Goal: Information Seeking & Learning: Learn about a topic

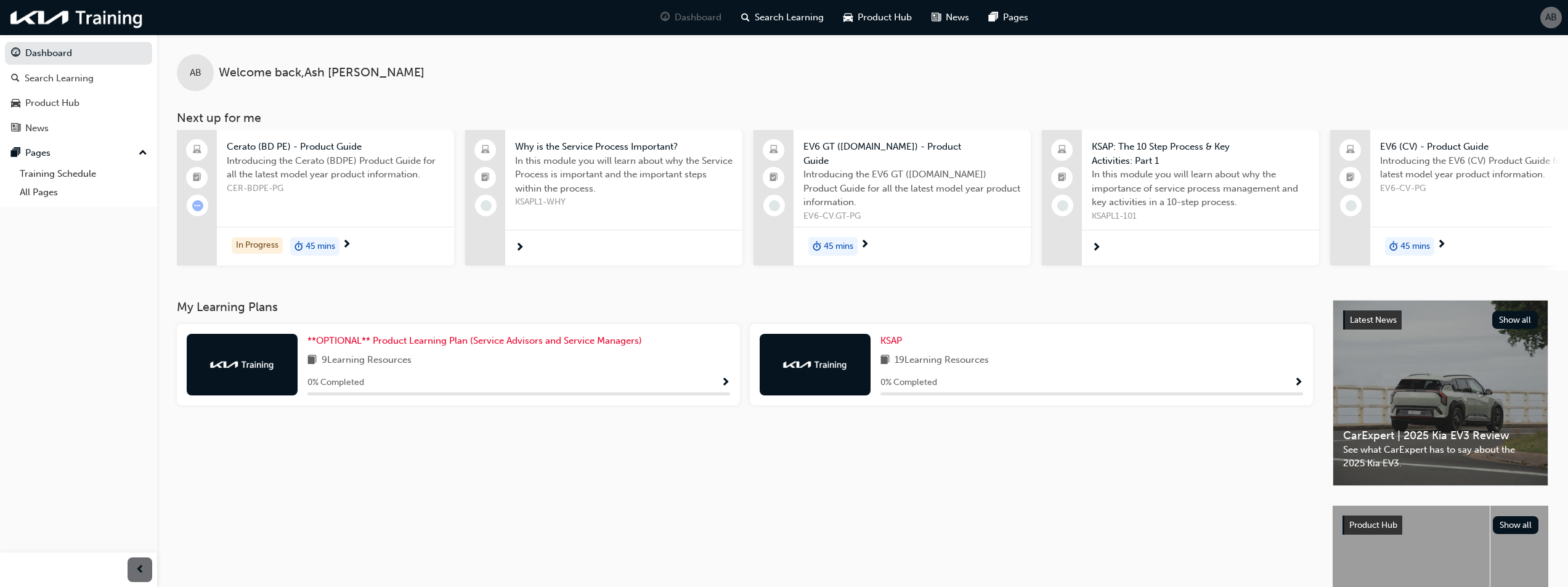
click at [508, 358] on div "9 Learning Resources" at bounding box center [519, 361] width 422 height 16
click at [230, 364] on img at bounding box center [242, 365] width 68 height 12
click at [364, 337] on span "**OPTIONAL** Product Learning Plan (Service Advisors and Service Managers)" at bounding box center [475, 341] width 334 height 11
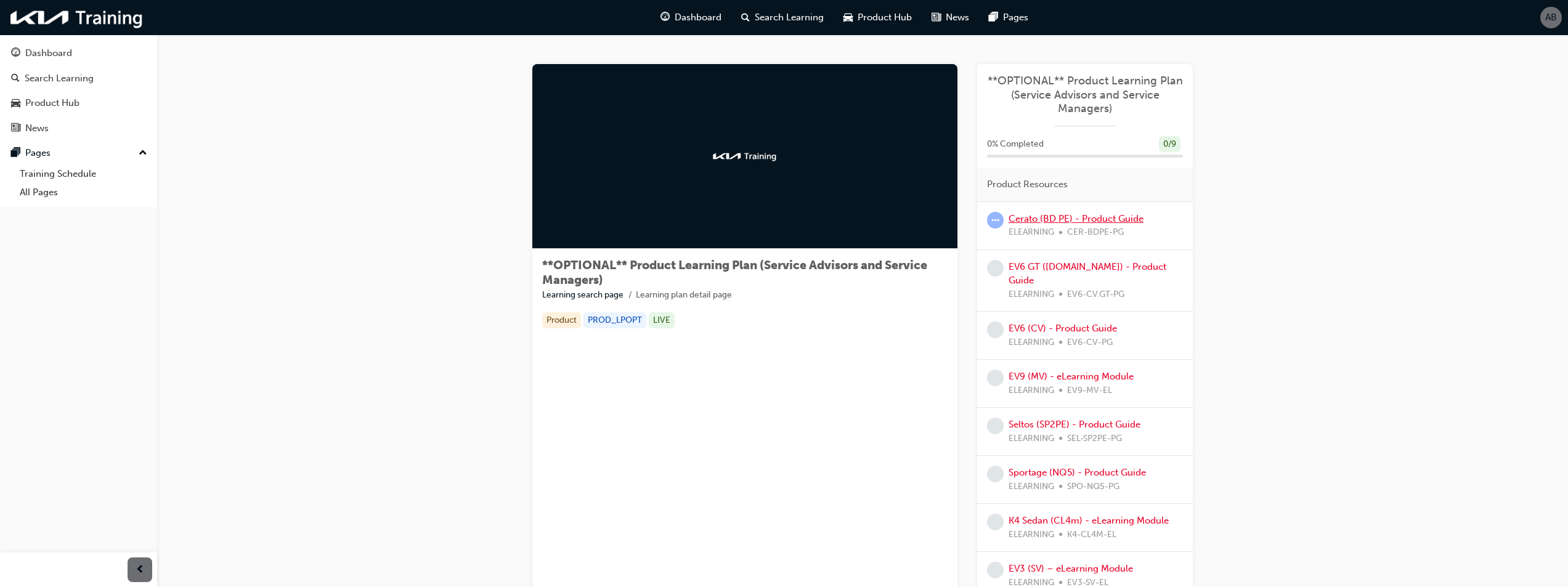
click at [1061, 218] on link "Cerato (BD PE) - Product Guide" at bounding box center [1076, 219] width 135 height 11
click at [696, 184] on div at bounding box center [744, 157] width 425 height 185
click at [1041, 217] on link "Cerato (BD PE) - Product Guide" at bounding box center [1076, 219] width 135 height 11
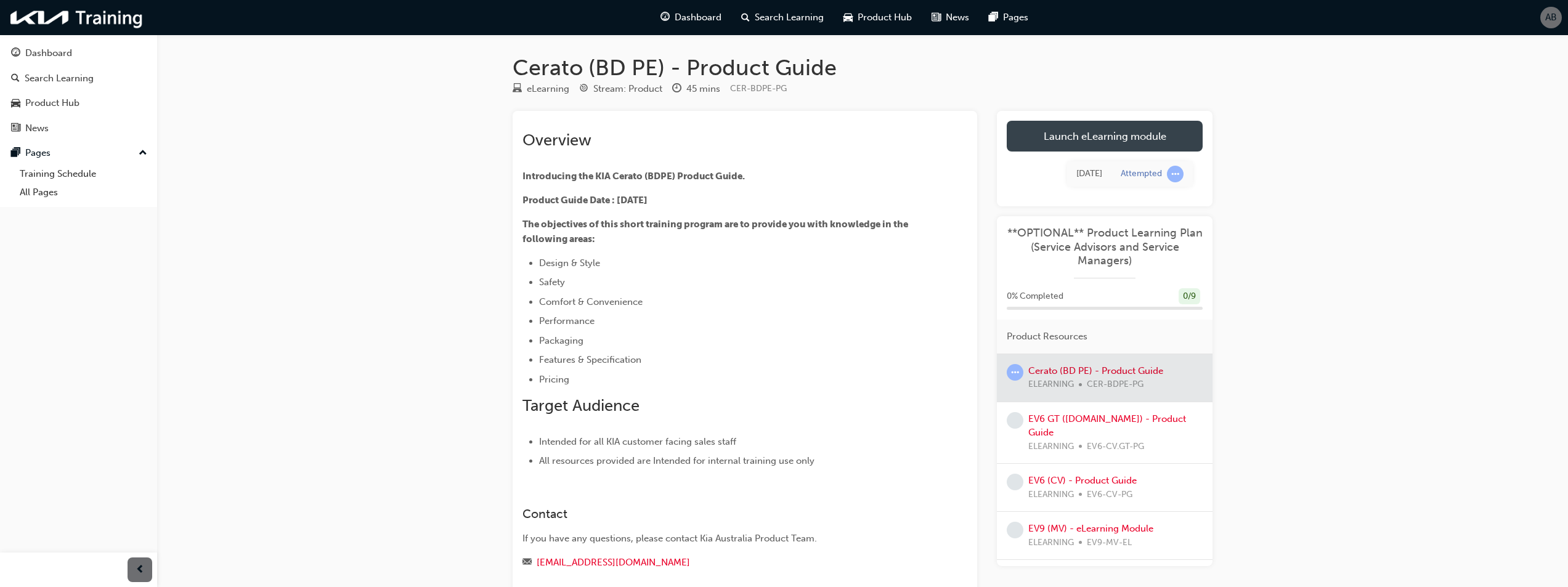
click at [1103, 139] on link "Launch eLearning module" at bounding box center [1105, 136] width 196 height 31
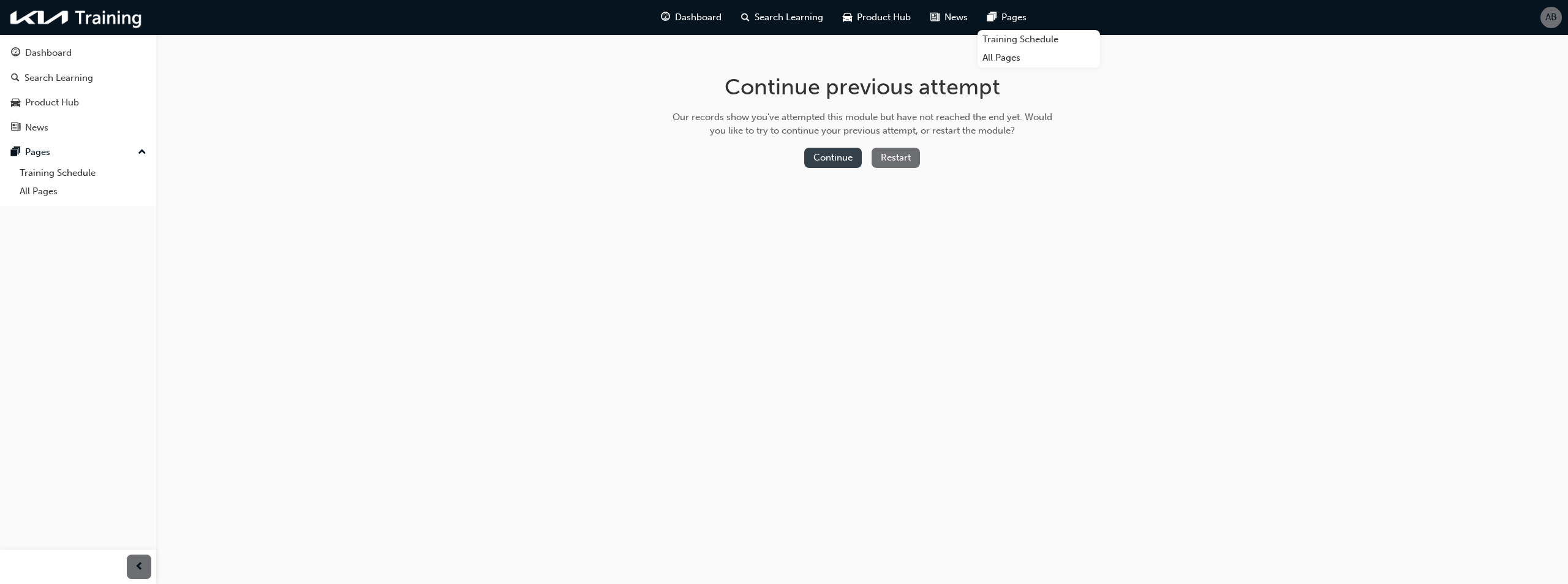
click at [844, 159] on button "Continue" at bounding box center [833, 158] width 58 height 20
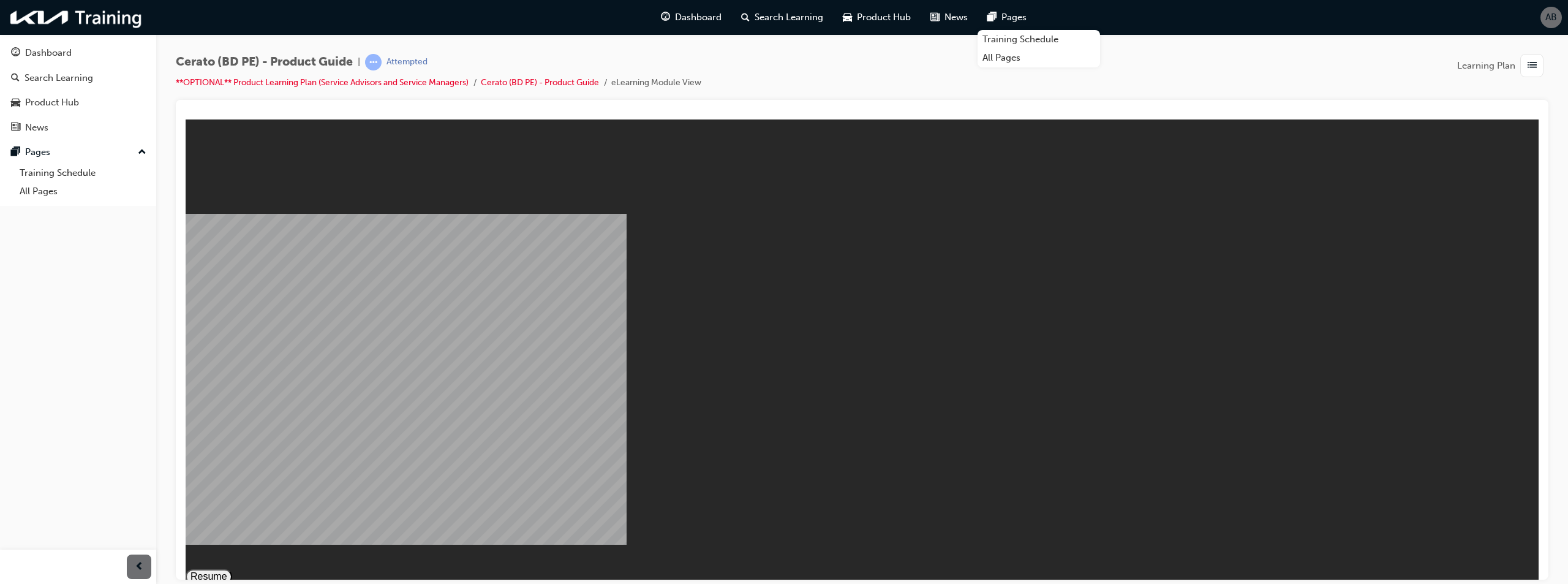
click at [232, 568] on button "Resume" at bounding box center [208, 576] width 47 height 15
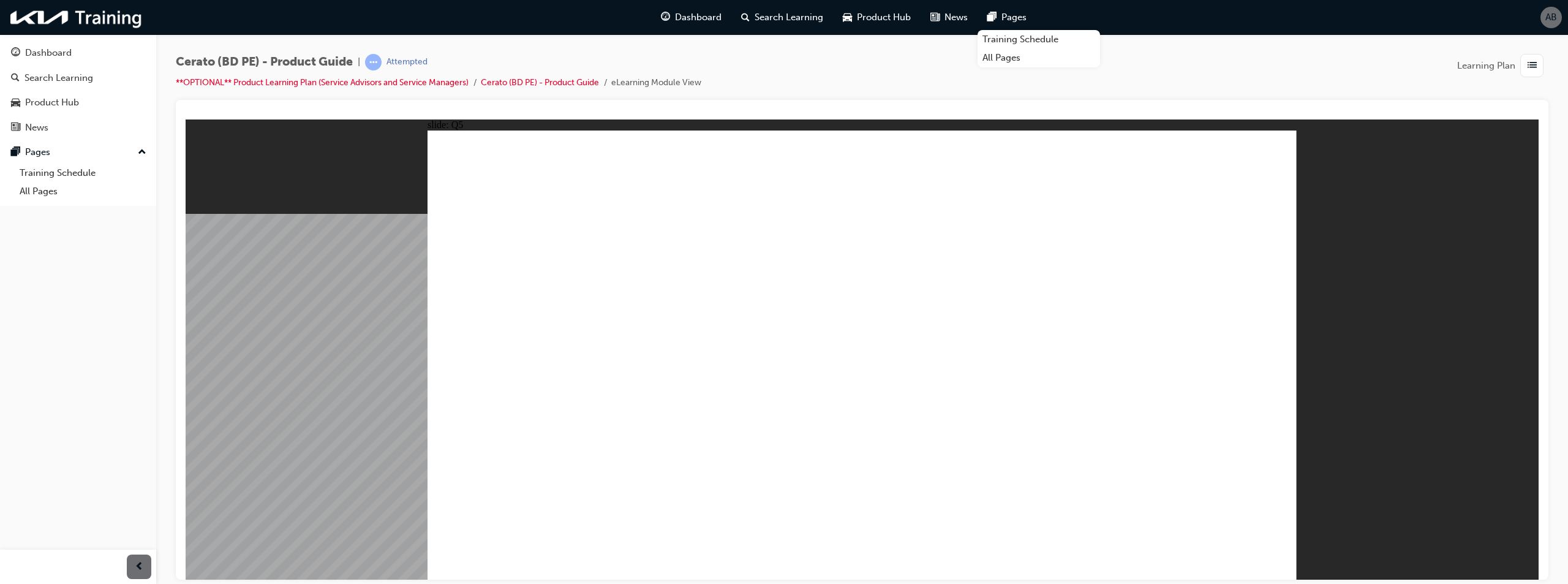
radio input "true"
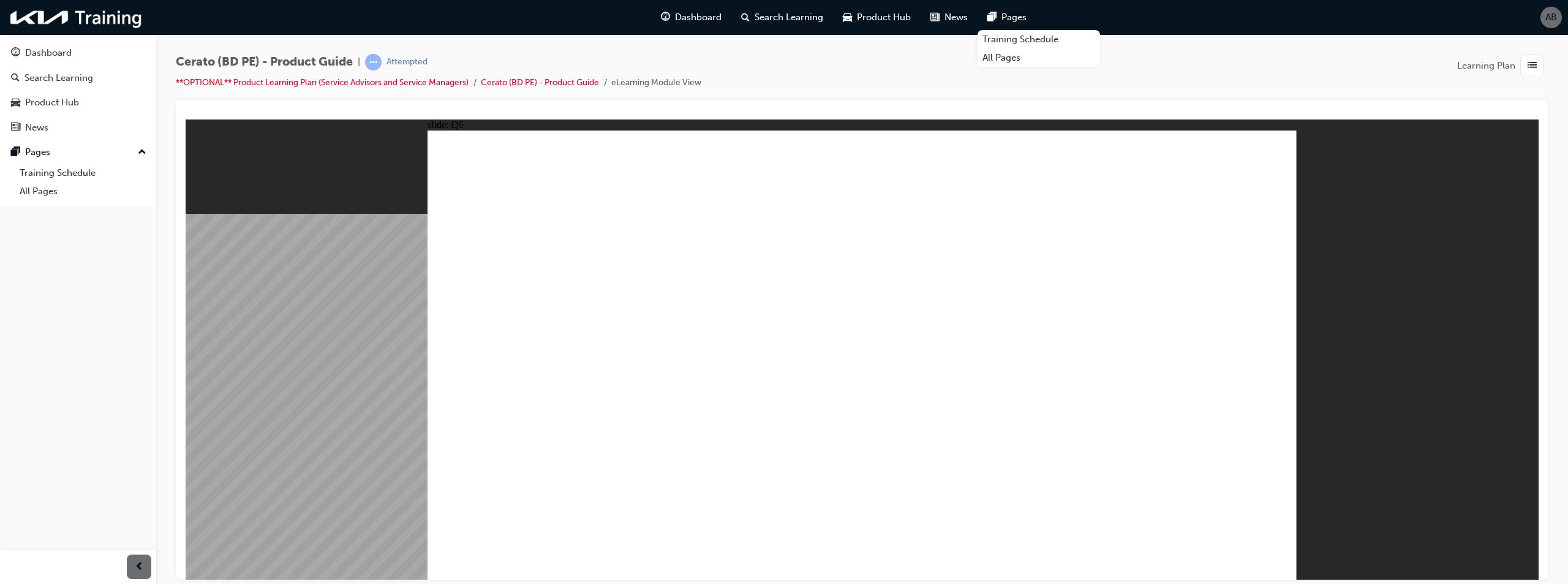
radio input "true"
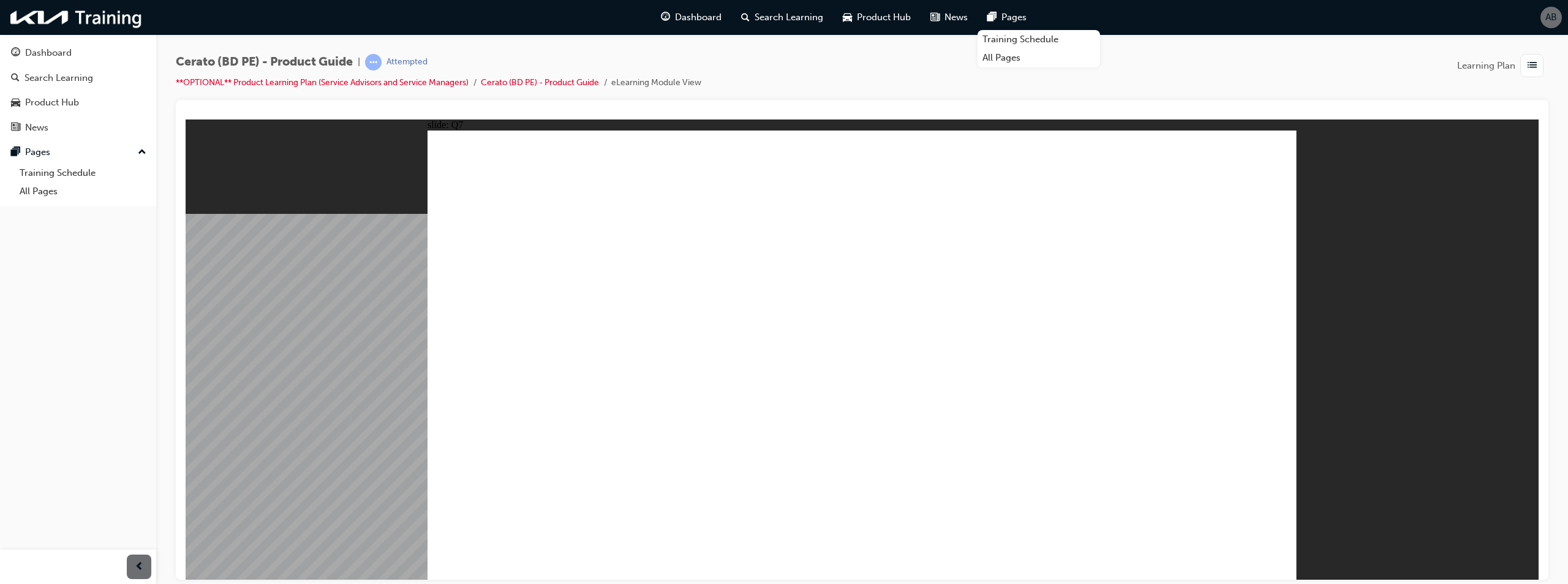
radio input "true"
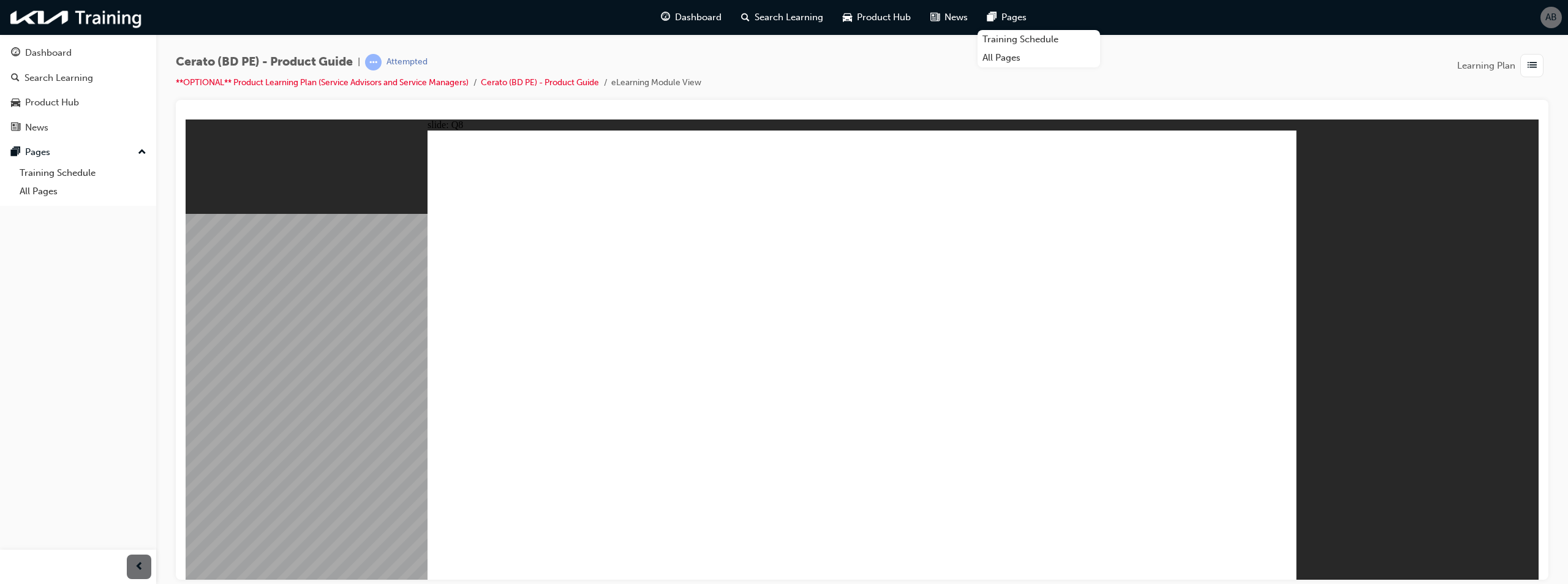
radio input "true"
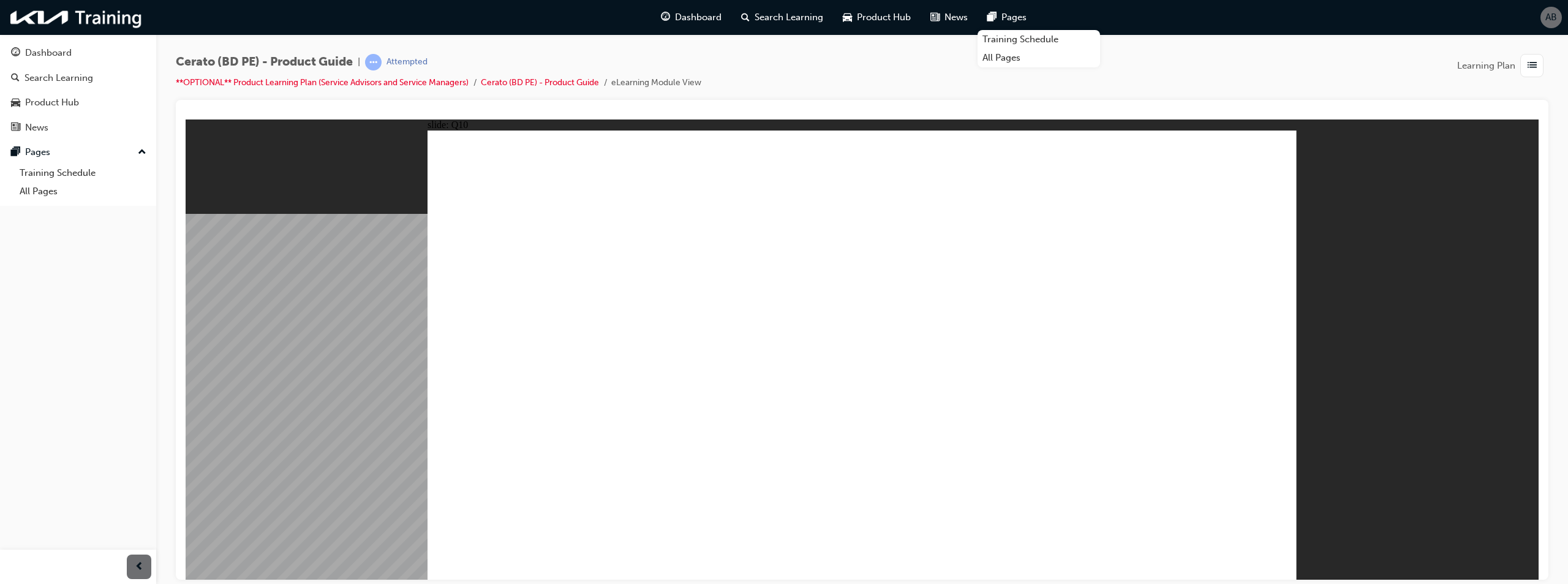
radio input "true"
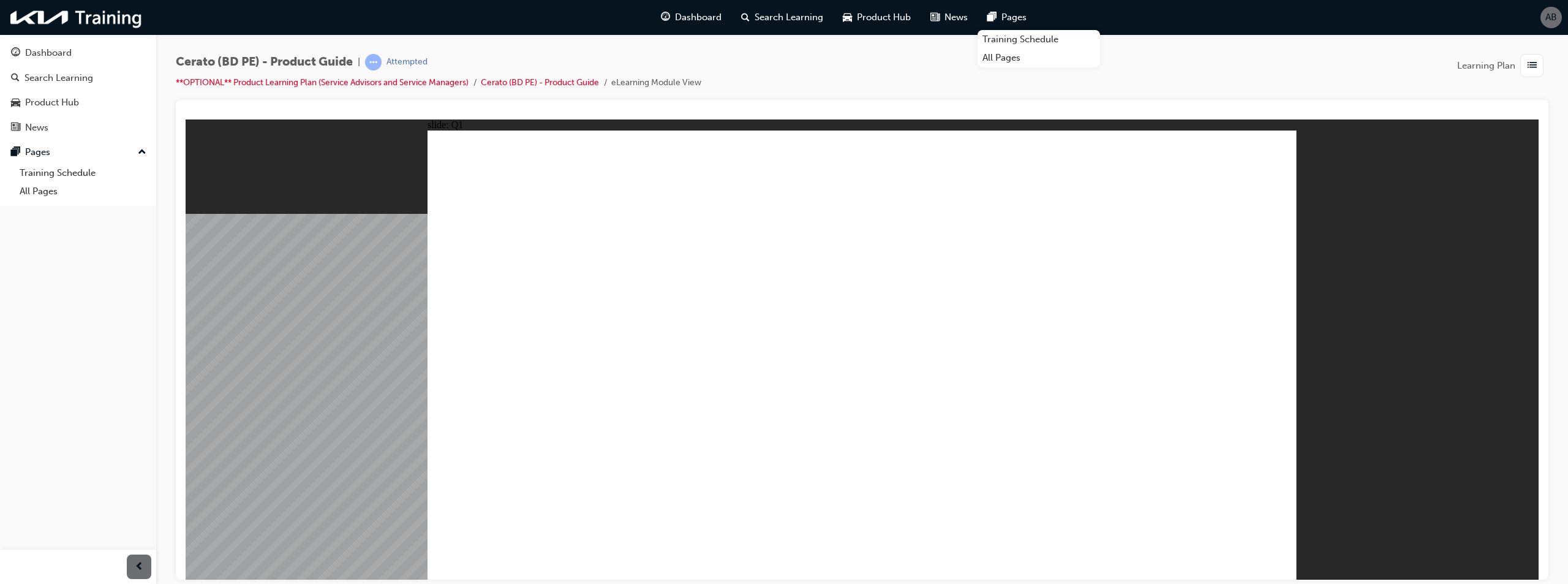
radio input "true"
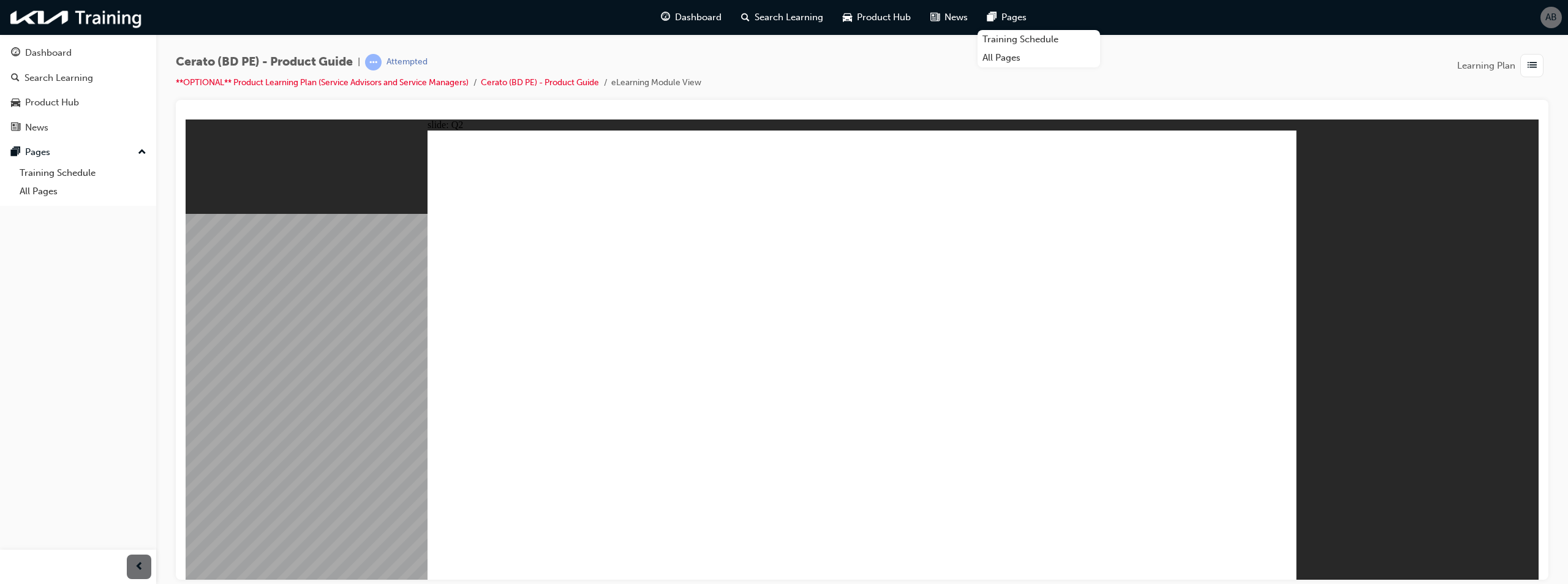
radio input "true"
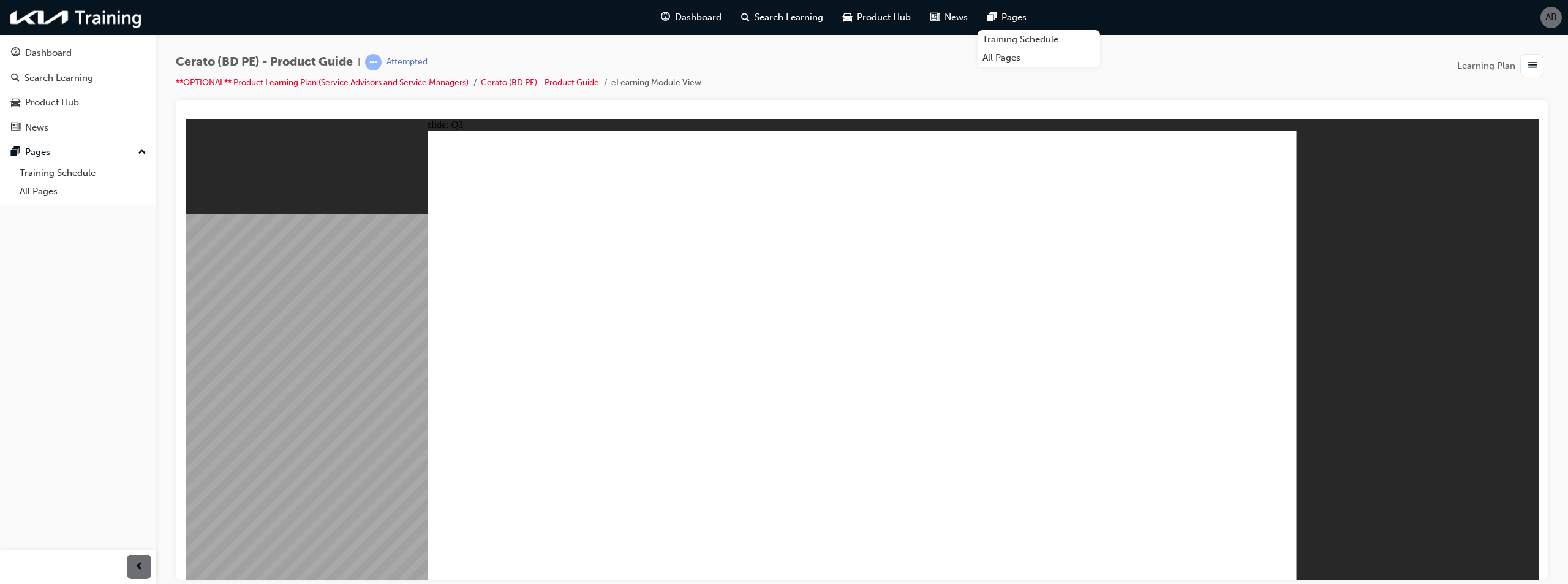
radio input "true"
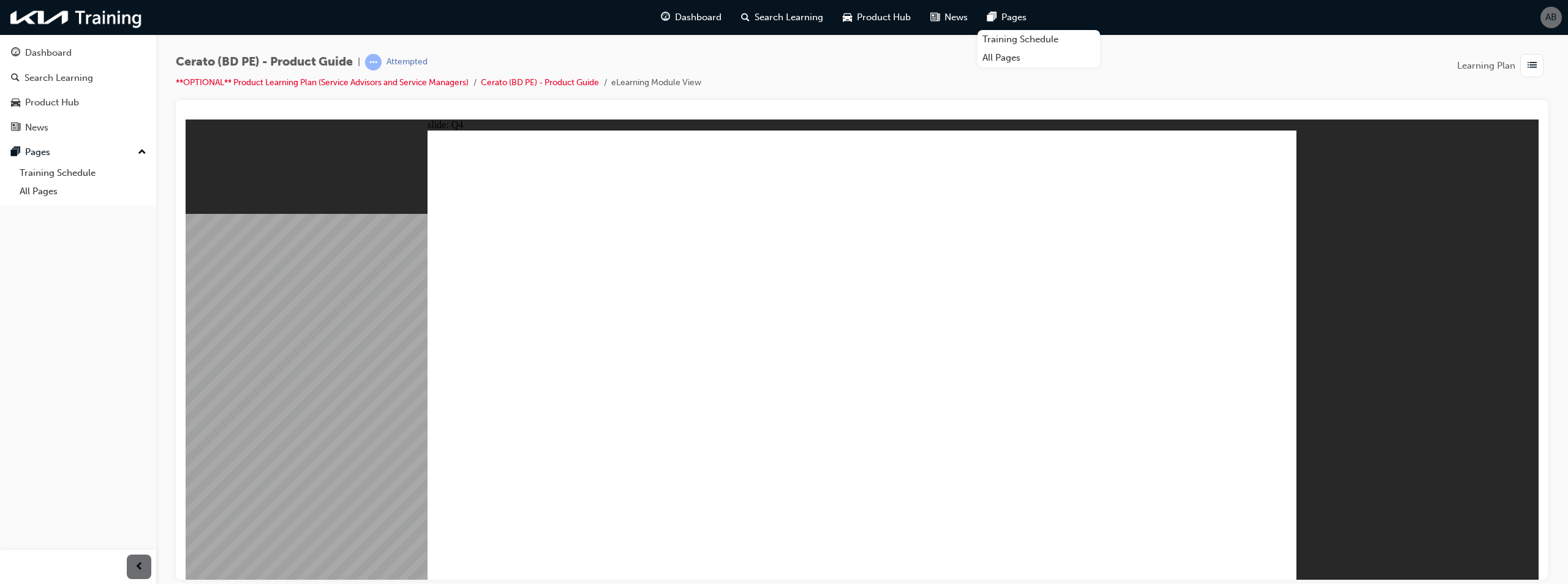
radio input "true"
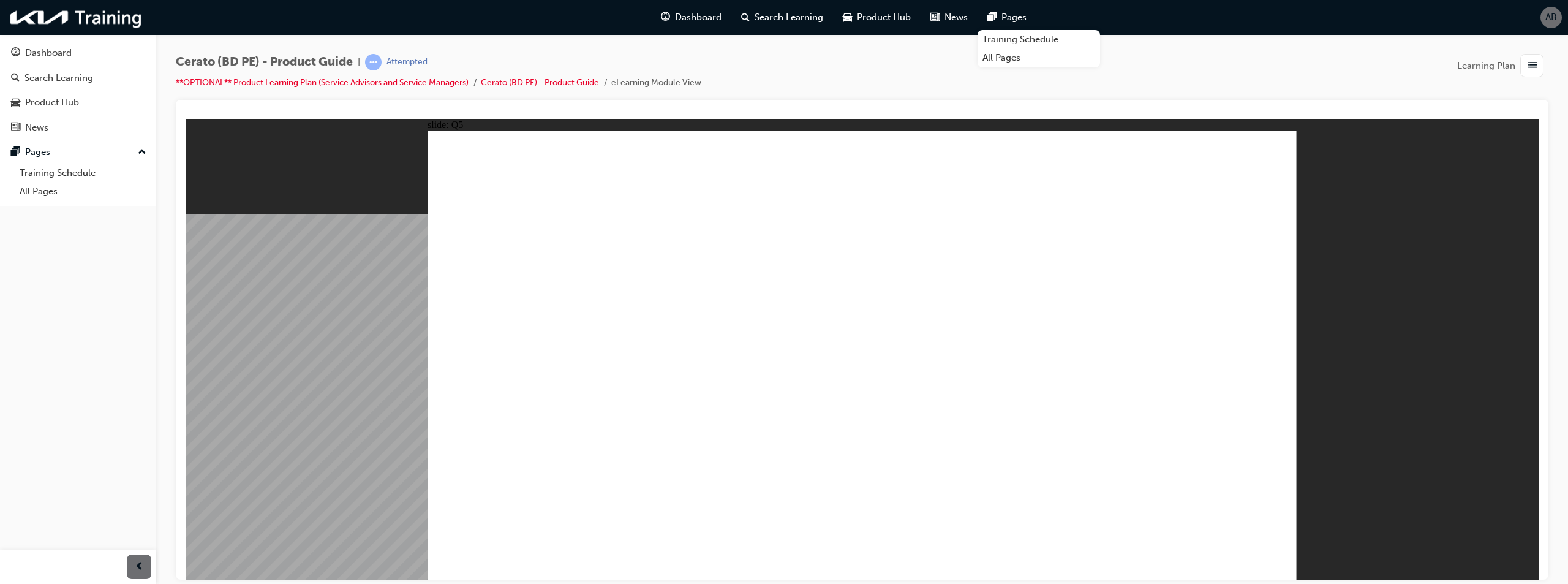
radio input "true"
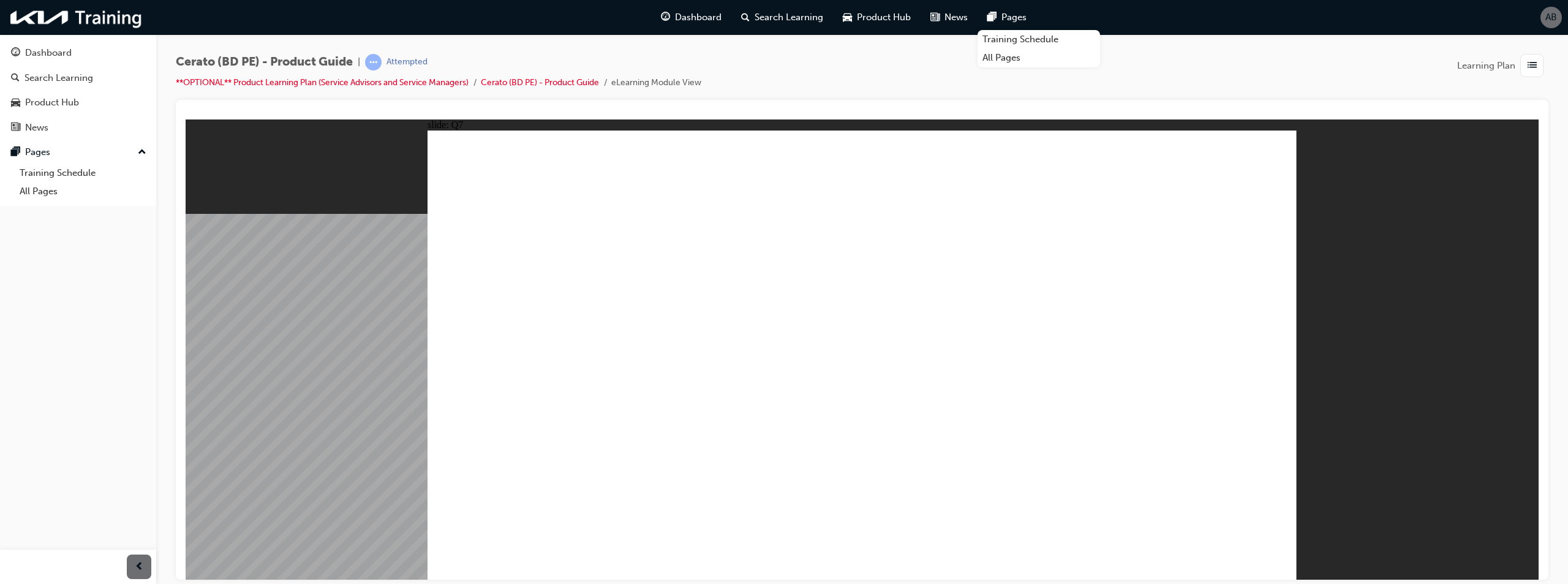
radio input "true"
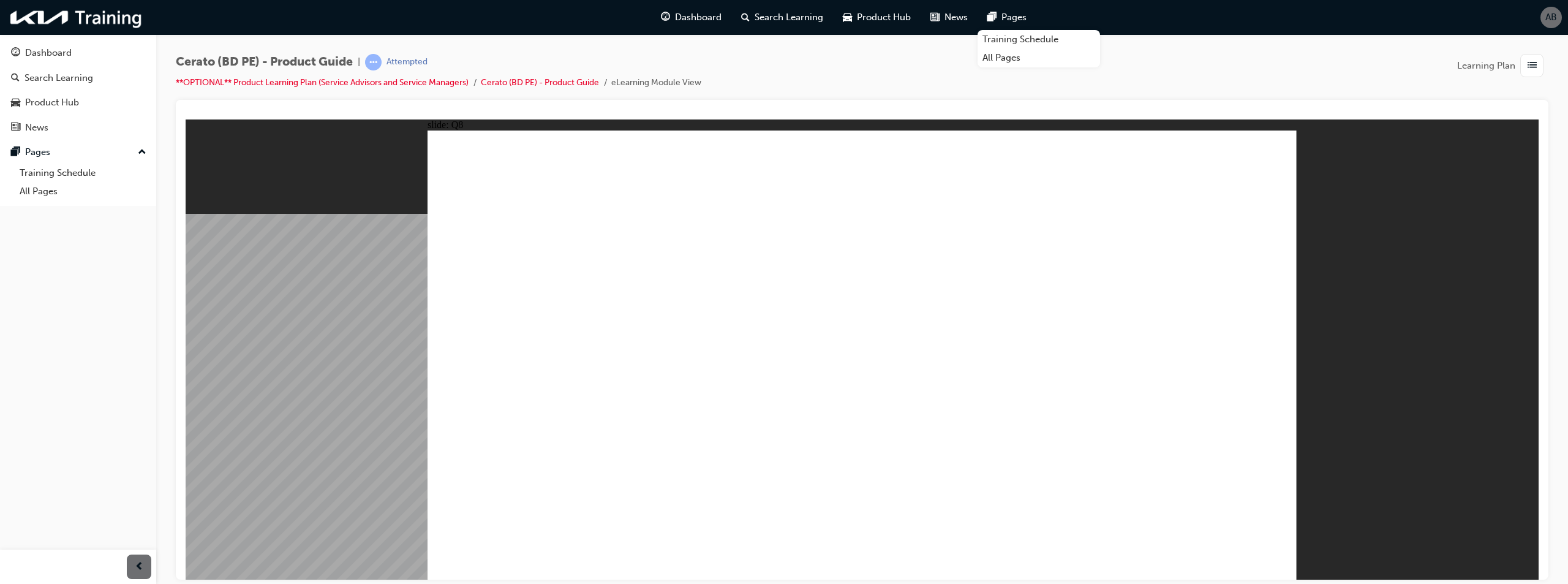
radio input "true"
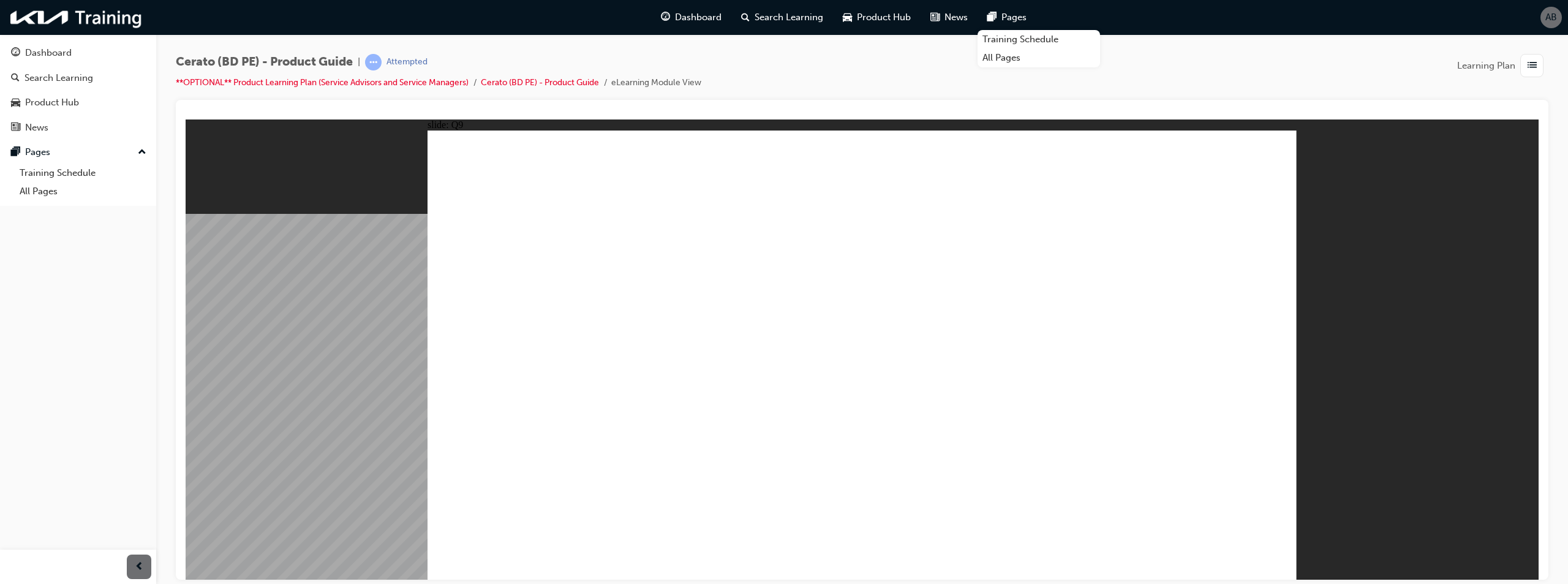
radio input "true"
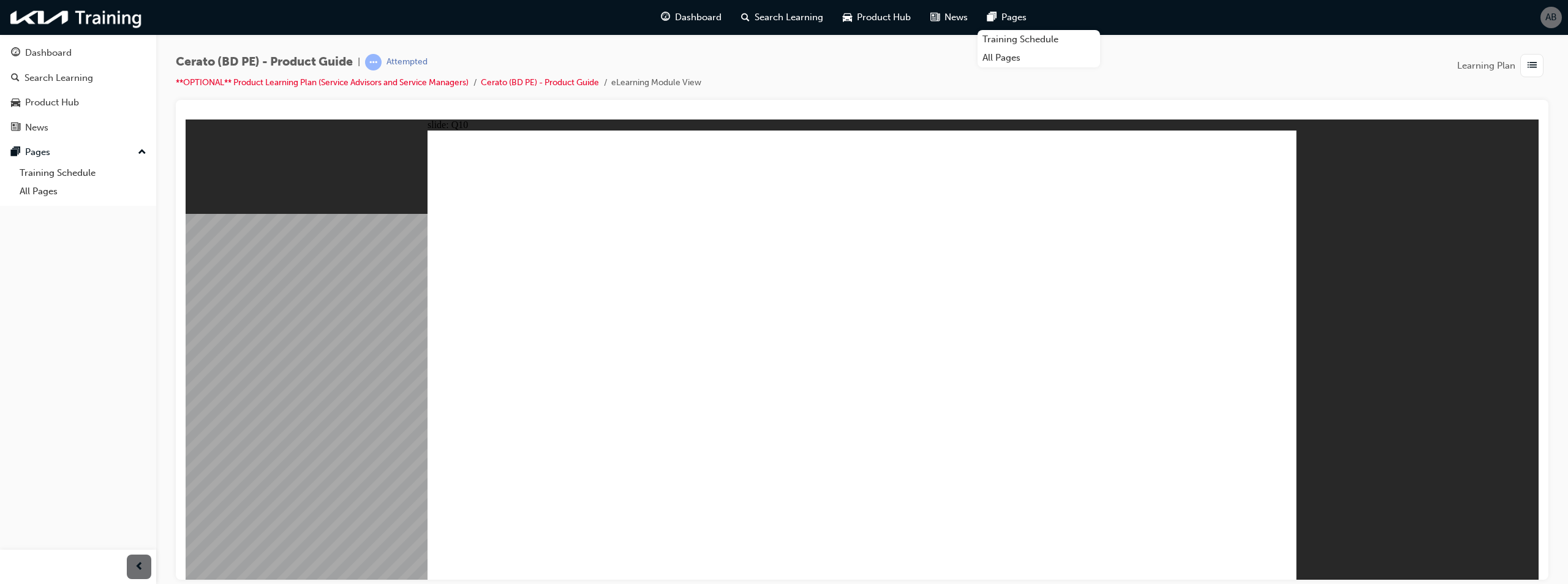
radio input "true"
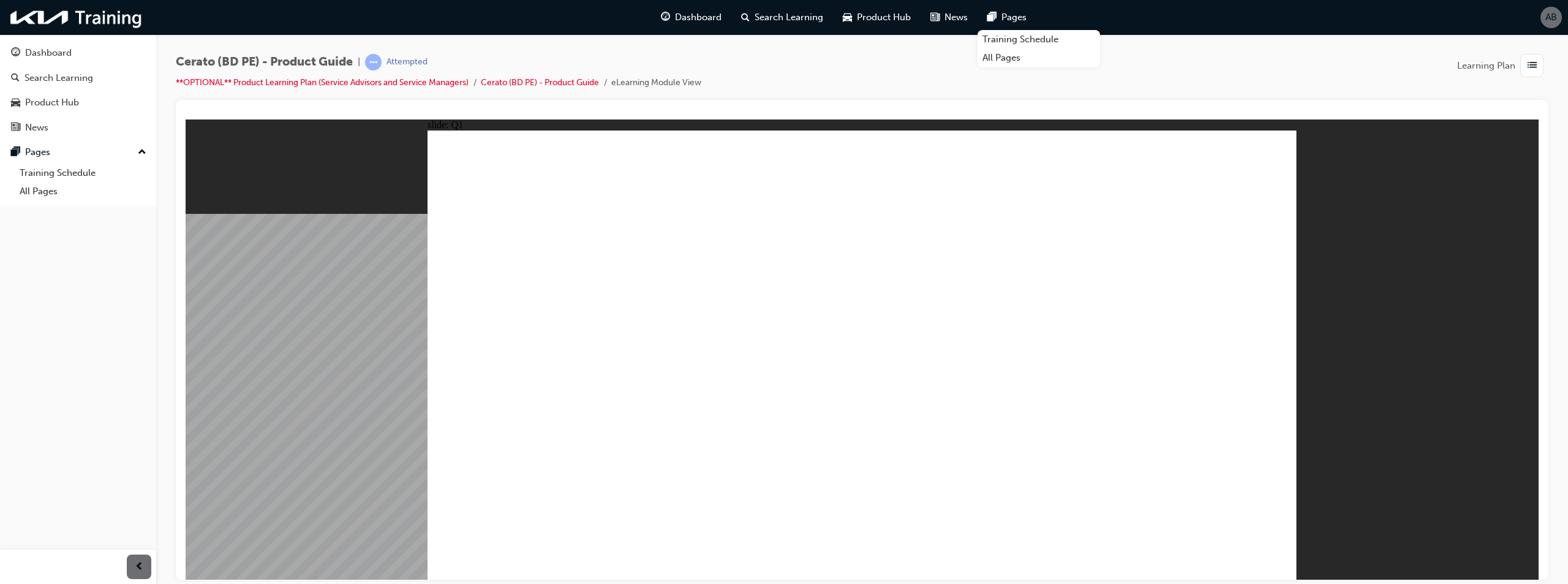
radio input "true"
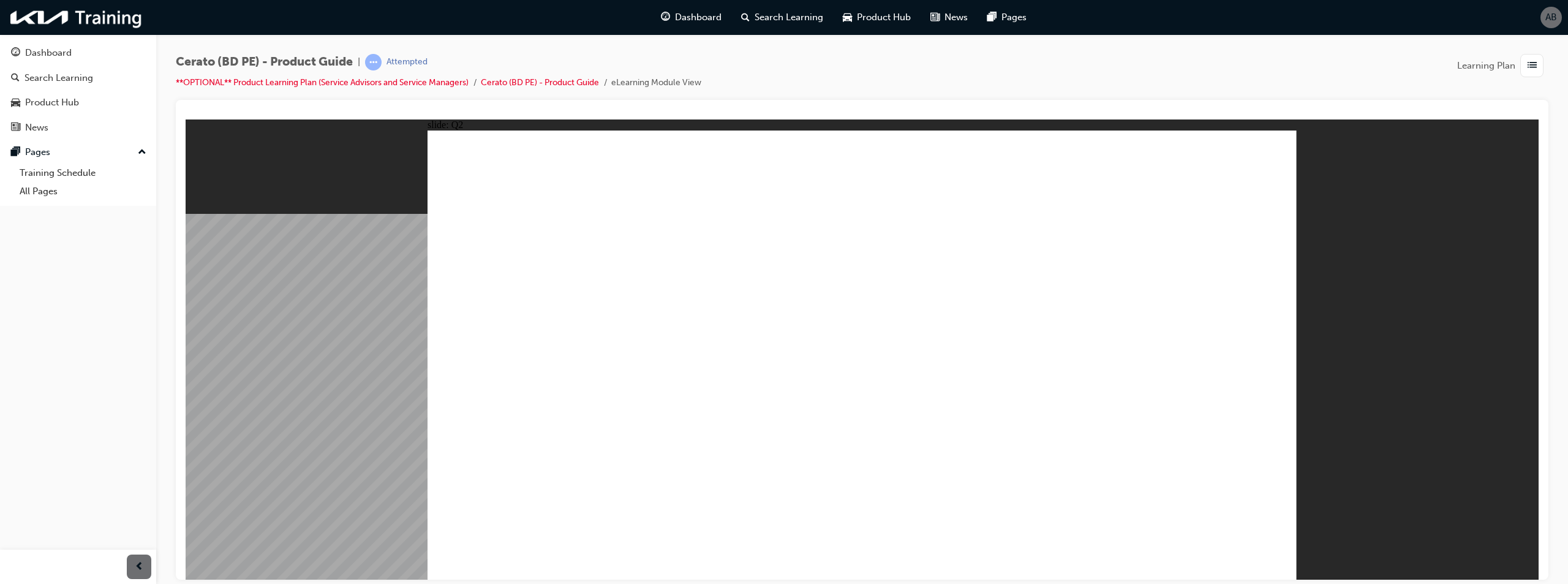
radio input "true"
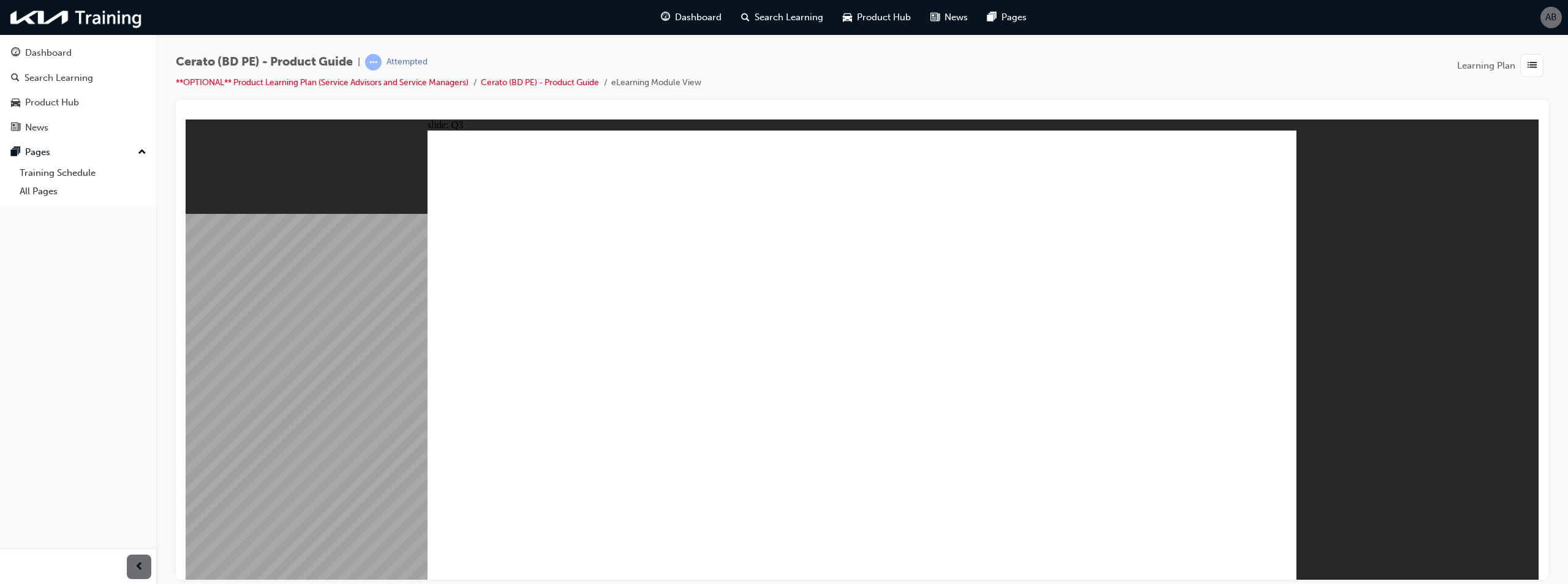
radio input "true"
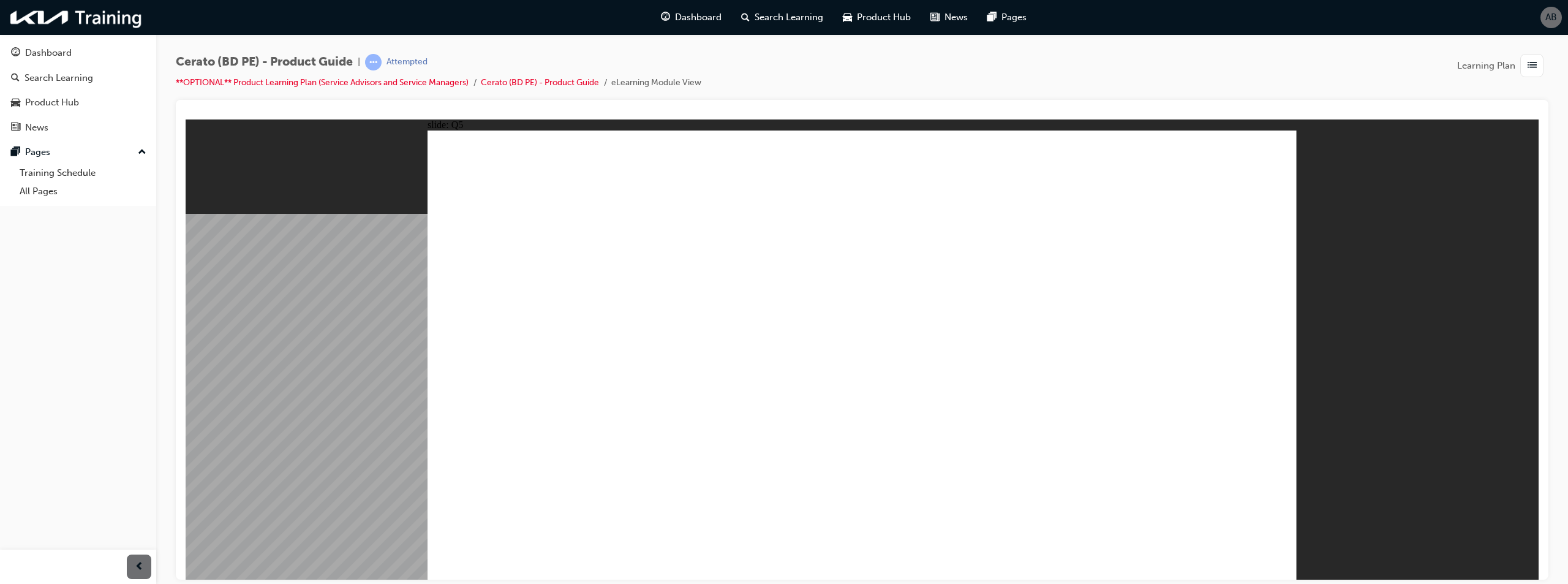
radio input "true"
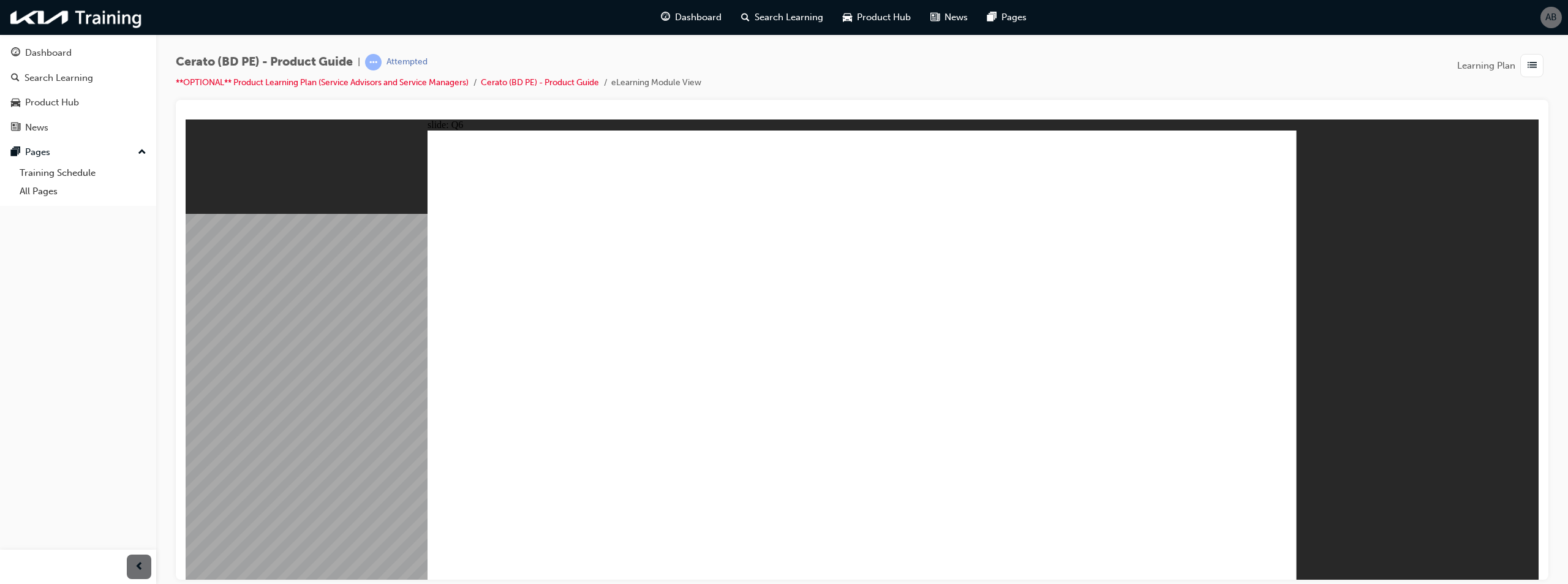
radio input "true"
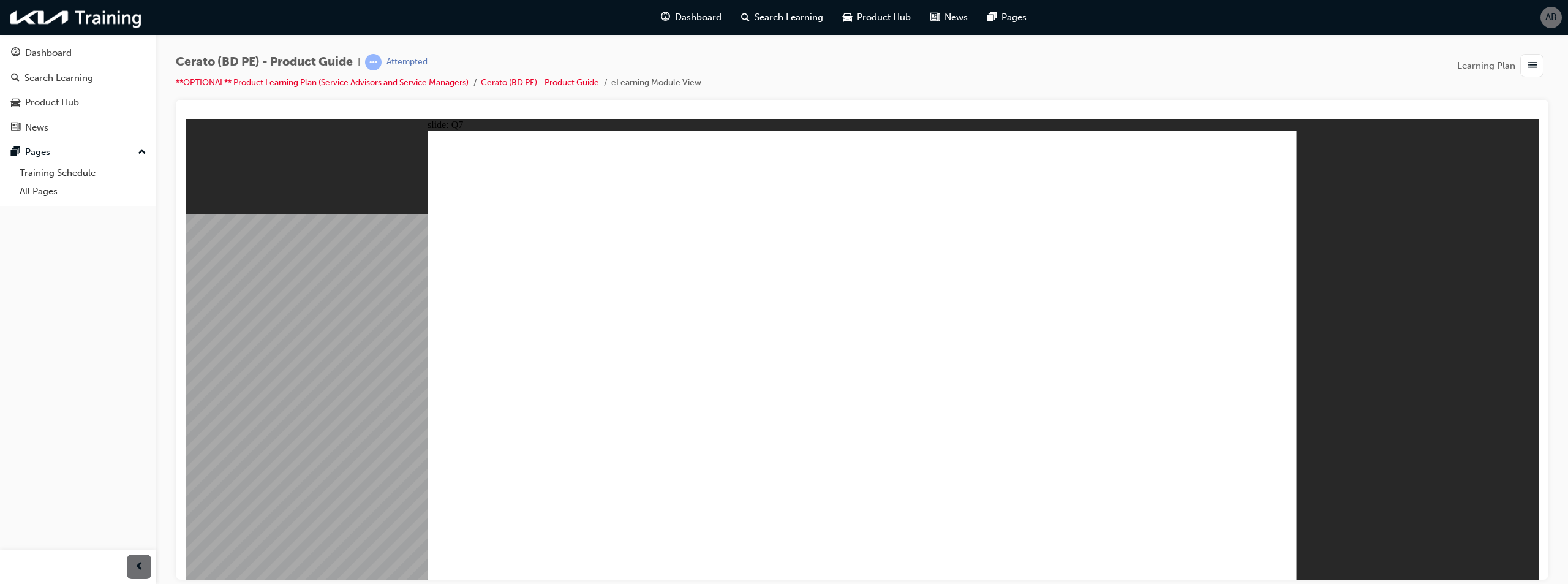
radio input "false"
radio input "true"
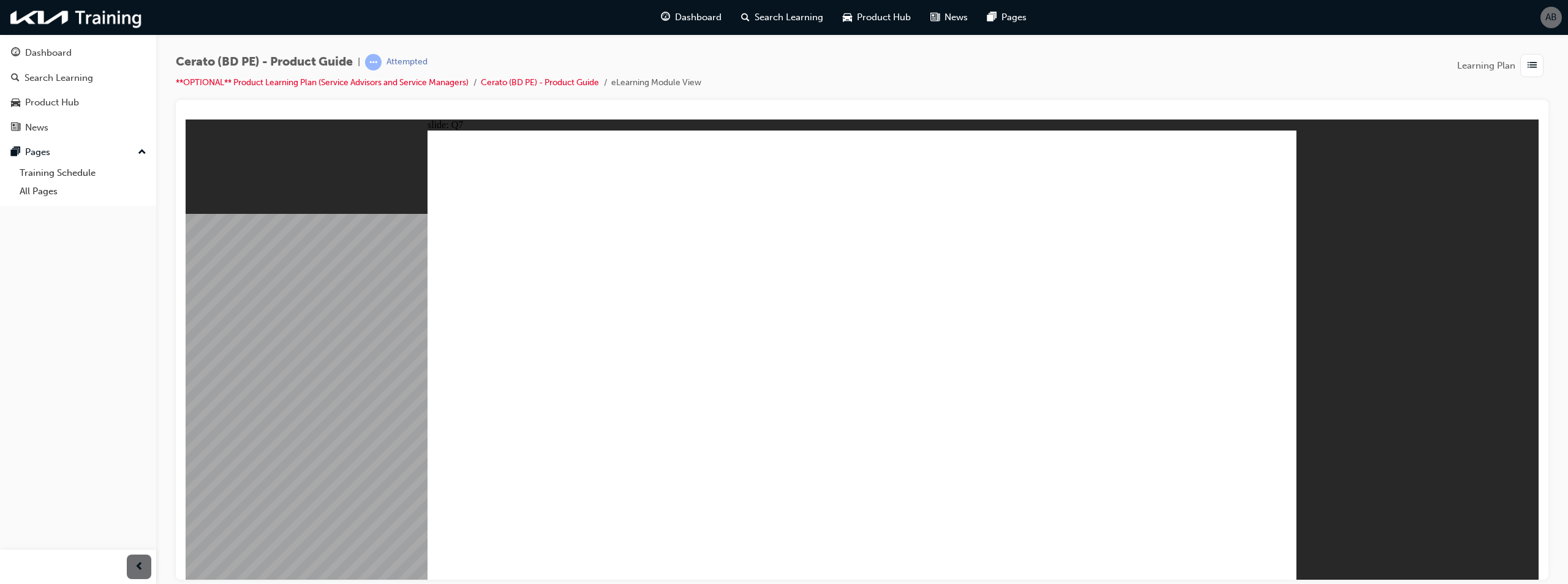
radio input "true"
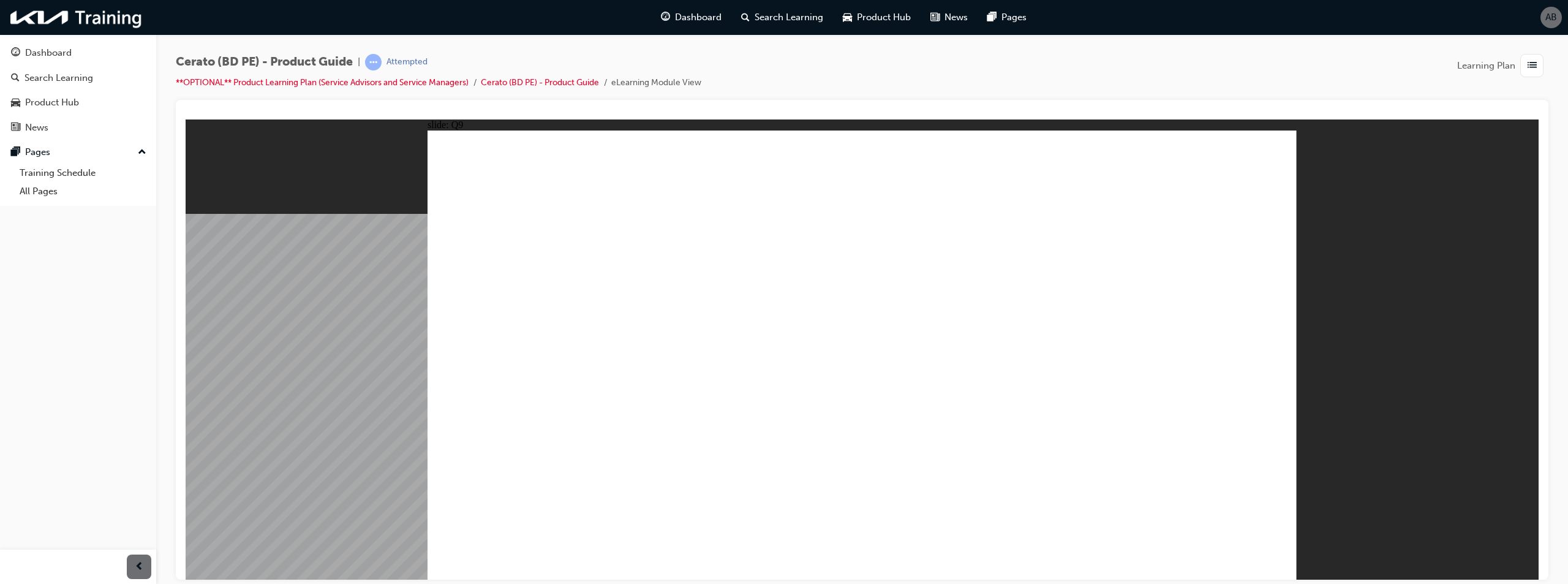
radio input "true"
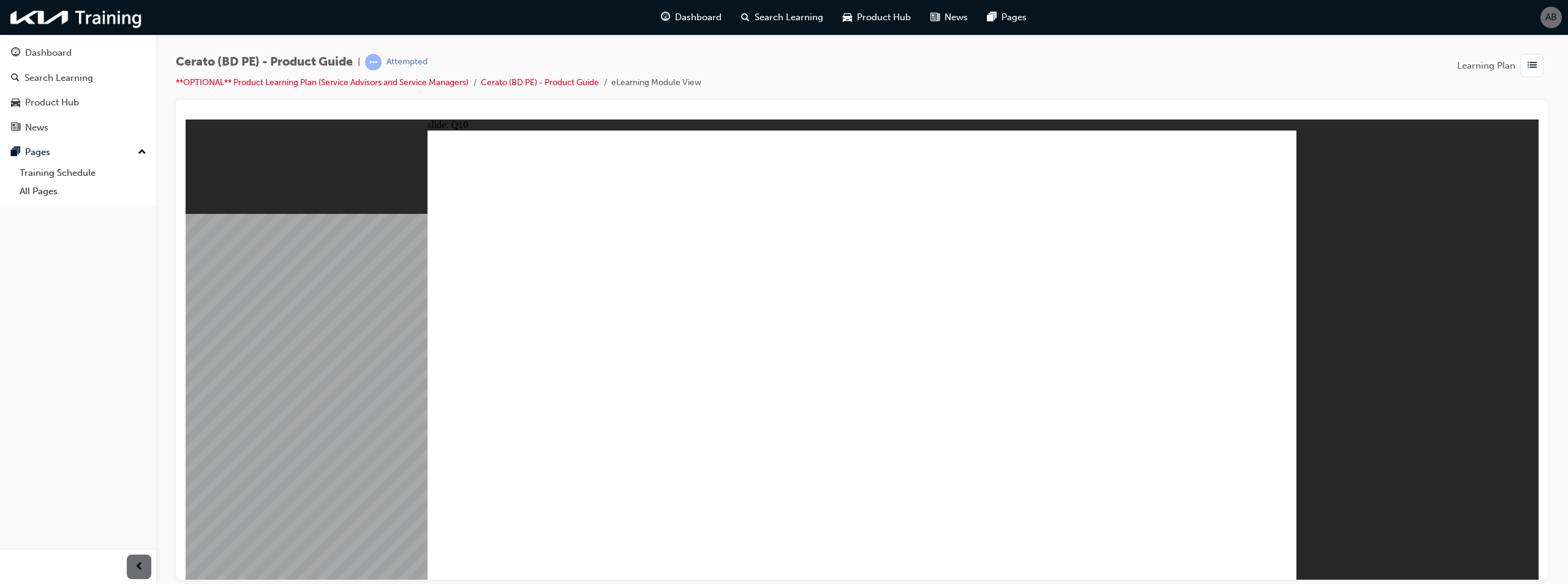
radio input "true"
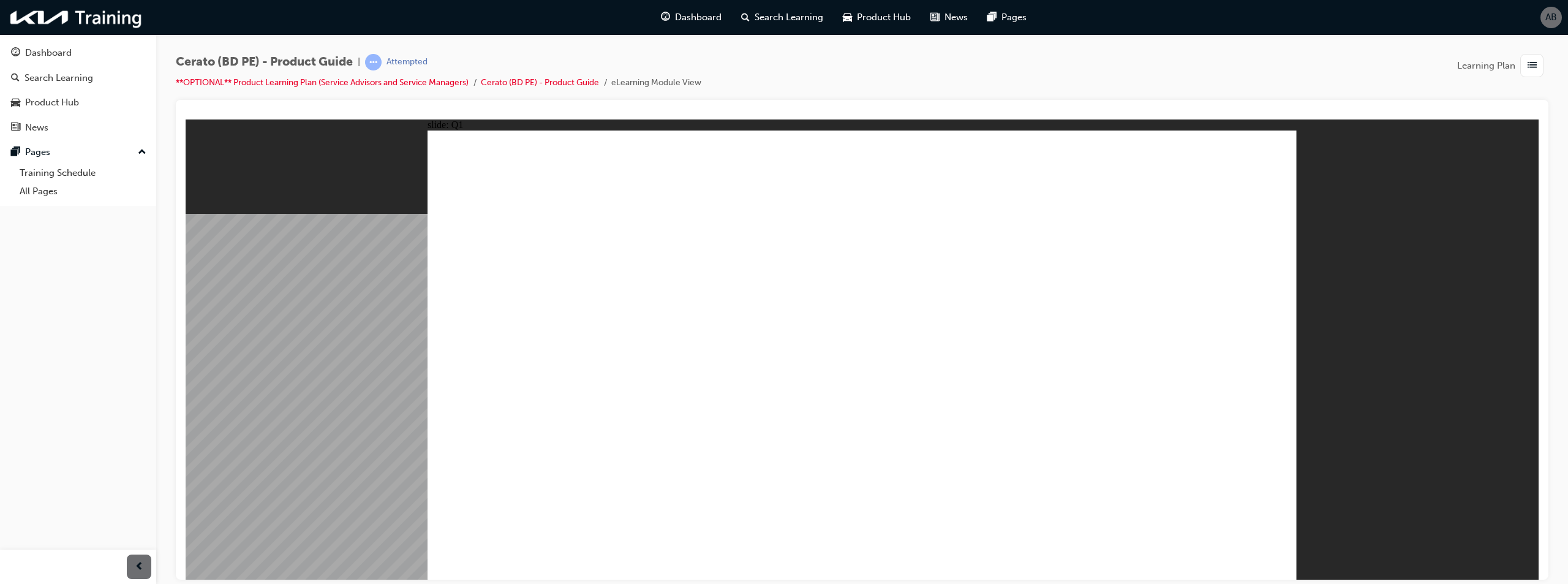
radio input "true"
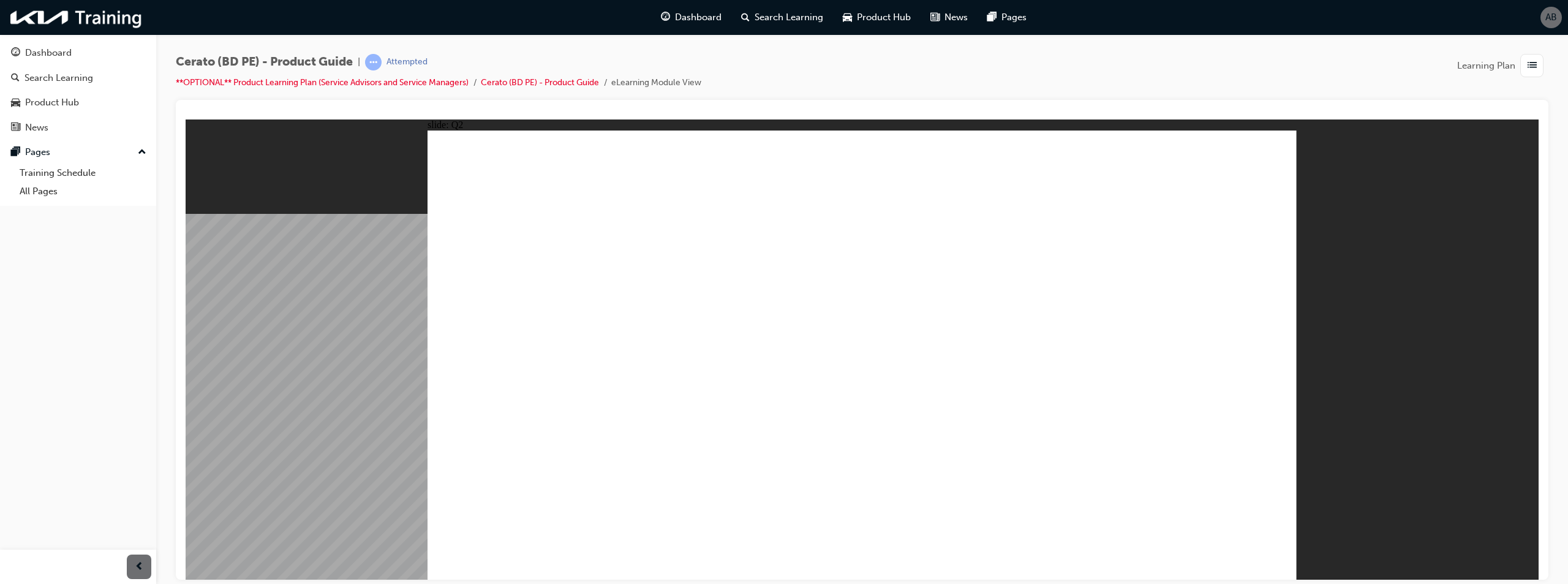
drag, startPoint x: 850, startPoint y: 398, endPoint x: 852, endPoint y: 408, distance: 10.2
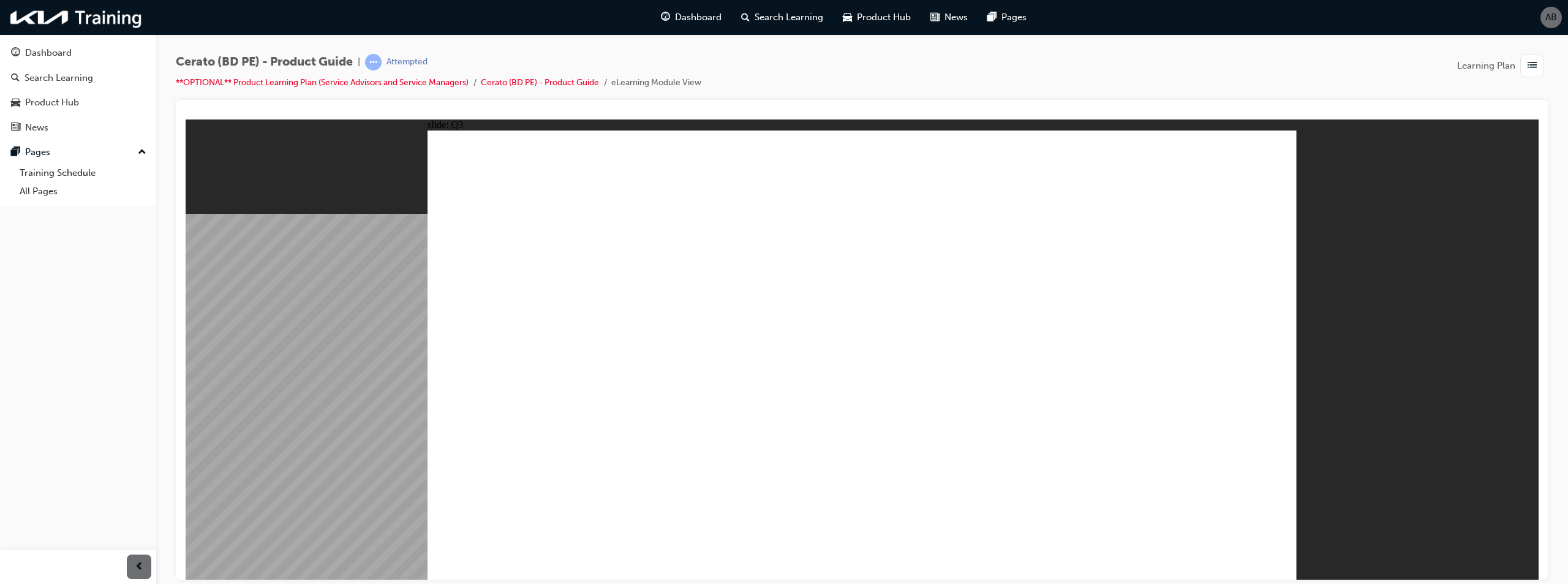
radio input "true"
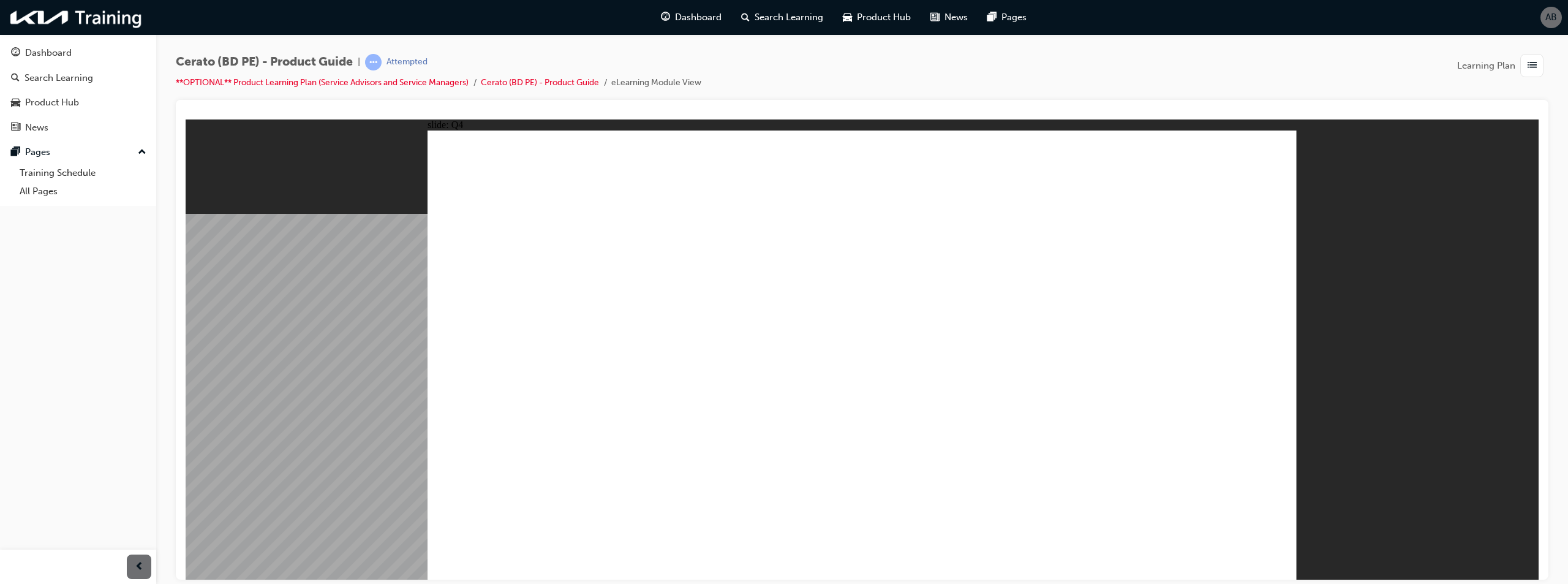
radio input "true"
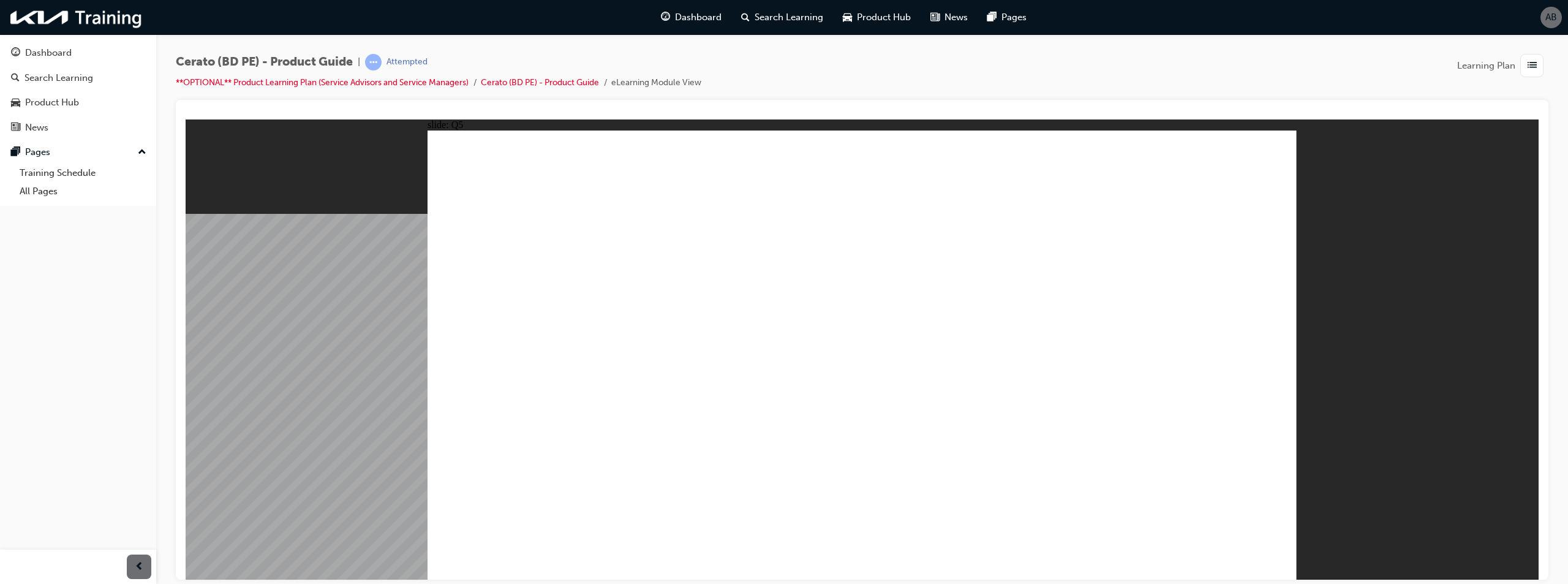
radio input "true"
